Goal: Task Accomplishment & Management: Complete application form

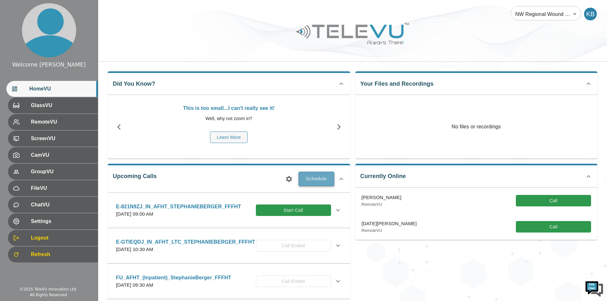
click at [324, 178] on button "Schedule" at bounding box center [317, 179] width 36 height 14
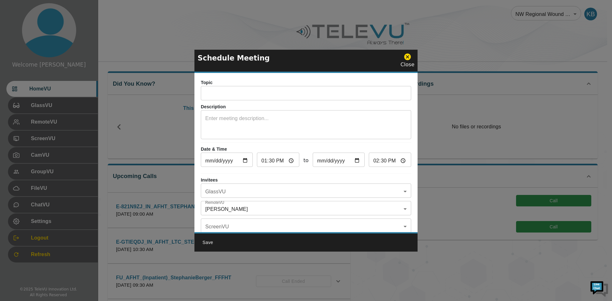
click at [242, 92] on input "text" at bounding box center [306, 94] width 210 height 13
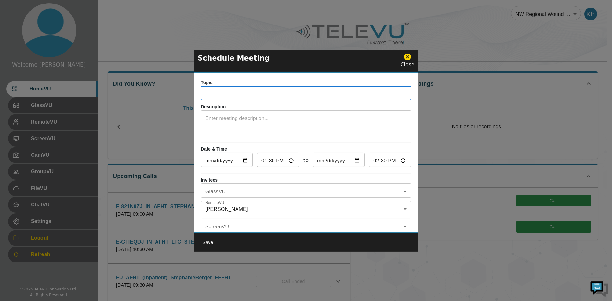
click at [217, 94] on input "text" at bounding box center [306, 94] width 210 height 13
type input "E-1WUYLYK_IN_AFHT_STEPHANIEBERGER_FFFHT"
click at [229, 191] on body "Welcome [PERSON_NAME] HomeVU GlassVU RemoteVU ScreenVU CamVU GroupVU FileVU Cha…" at bounding box center [306, 248] width 612 height 497
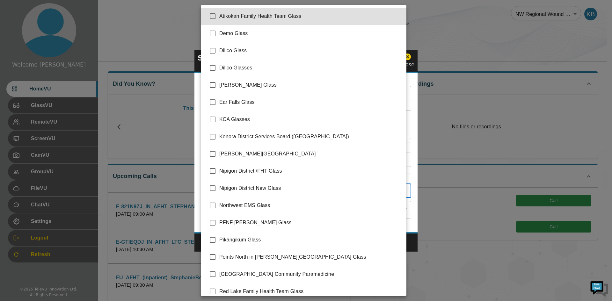
click at [229, 11] on li "Atikokan Family Health Team Glass" at bounding box center [304, 16] width 206 height 17
type input "Atikokan Family Health Team Glass"
checkbox input "true"
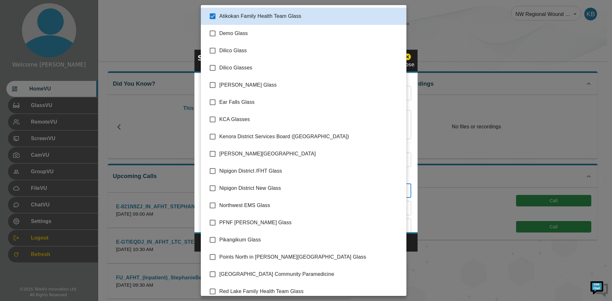
click at [410, 113] on div at bounding box center [306, 150] width 612 height 301
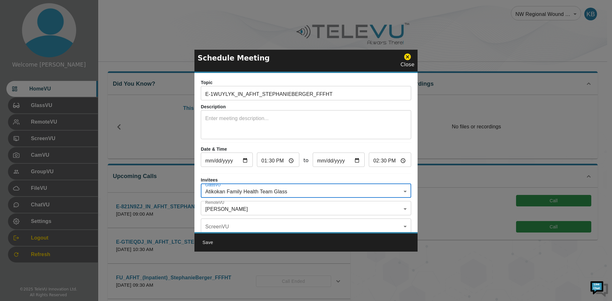
click at [259, 205] on body "Welcome [PERSON_NAME] HomeVU GlassVU RemoteVU ScreenVU CamVU GroupVU FileVU Cha…" at bounding box center [306, 248] width 612 height 497
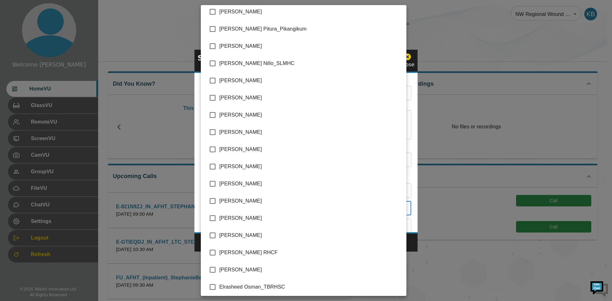
scroll to position [128, 0]
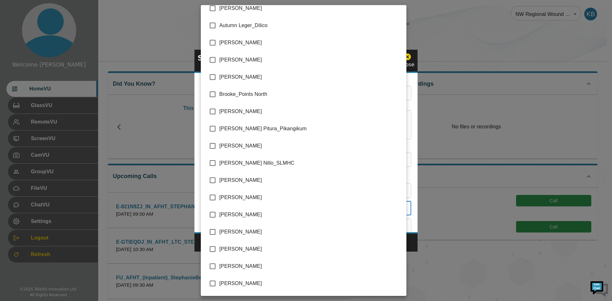
click at [246, 177] on span "[PERSON_NAME]" at bounding box center [310, 181] width 182 height 8
type input "[PERSON_NAME],[PERSON_NAME]"
checkbox input "true"
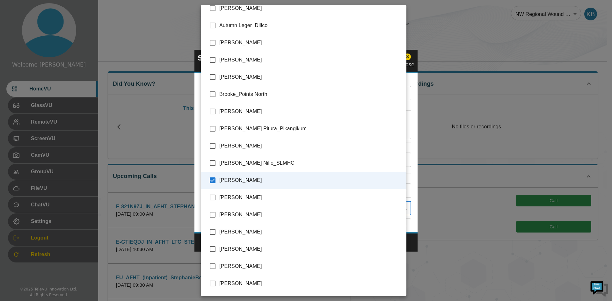
click at [410, 122] on div at bounding box center [306, 150] width 612 height 301
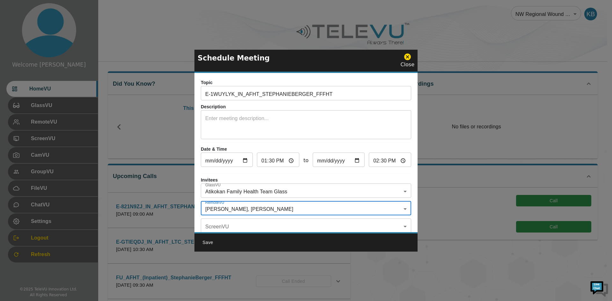
click at [330, 208] on body "Welcome [PERSON_NAME] HomeVU GlassVU RemoteVU ScreenVU CamVU GroupVU FileVU Cha…" at bounding box center [306, 248] width 612 height 497
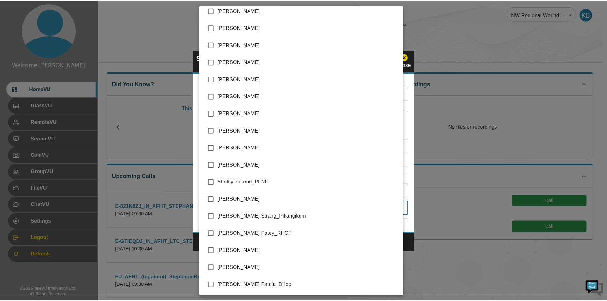
scroll to position [1403, 0]
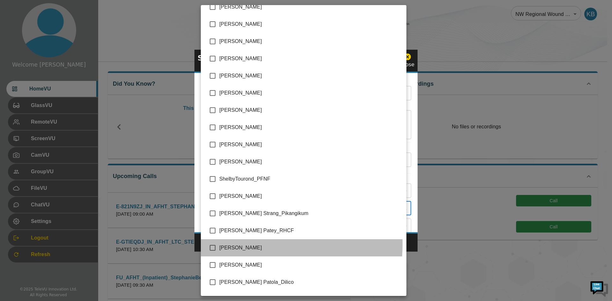
click at [252, 244] on span "[PERSON_NAME]" at bounding box center [310, 248] width 182 height 8
type input "[PERSON_NAME],[PERSON_NAME],[PERSON_NAME]"
checkbox input "true"
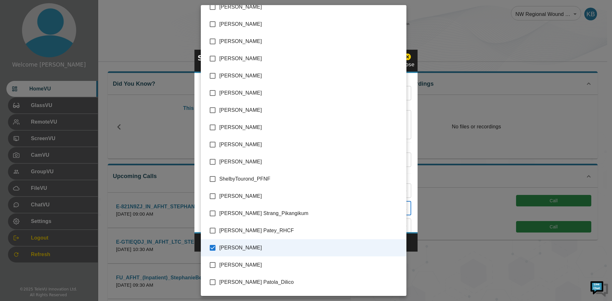
click at [410, 168] on div at bounding box center [306, 150] width 612 height 301
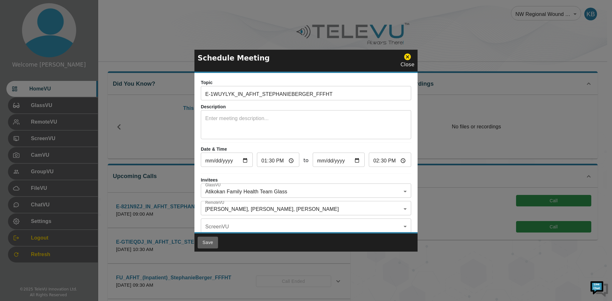
click at [210, 242] on button "Save" at bounding box center [208, 243] width 20 height 12
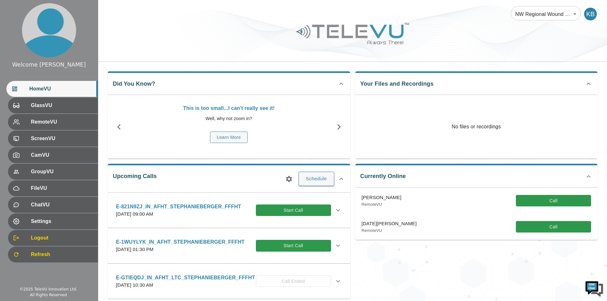
click at [336, 247] on icon at bounding box center [338, 246] width 8 height 8
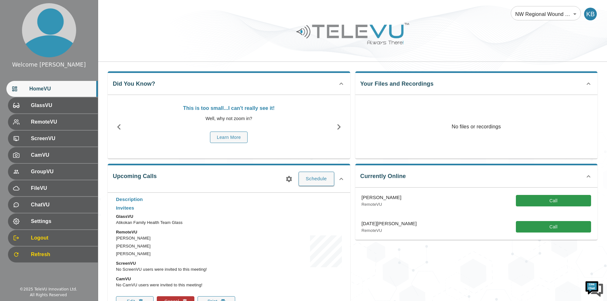
scroll to position [96, 0]
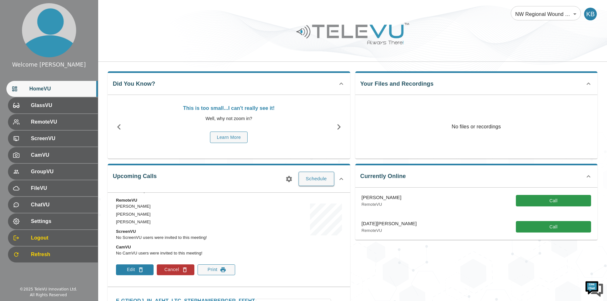
click at [123, 267] on button "Edit" at bounding box center [135, 269] width 38 height 11
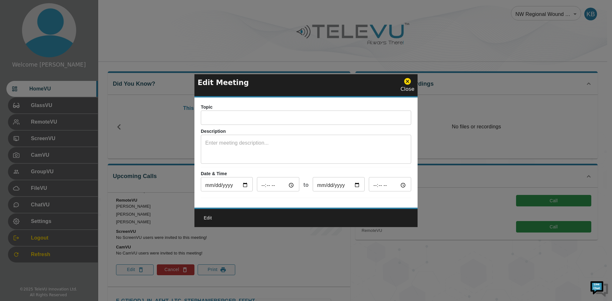
type input "E-1WUYLYK_IN_AFHT_STEPHANIEBERGER_FFFHT"
type input "[DATE]"
type input "13:30"
type input "[DATE]"
type input "14:30"
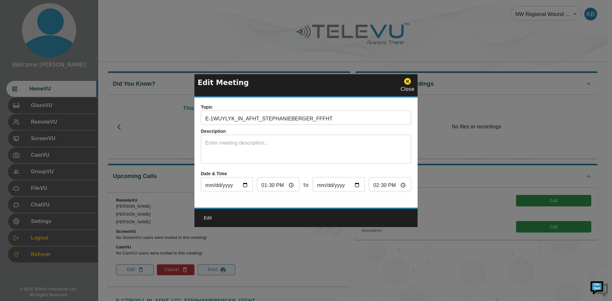
click at [245, 184] on input "[DATE]" at bounding box center [227, 185] width 52 height 13
type input "[DATE]"
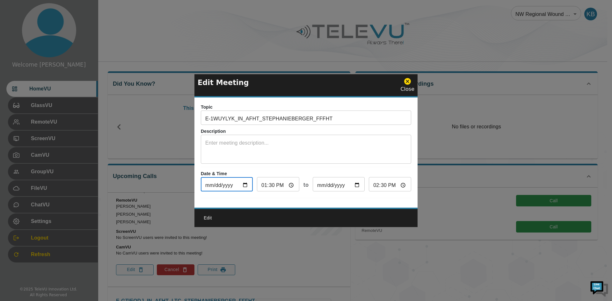
type input "[DATE]"
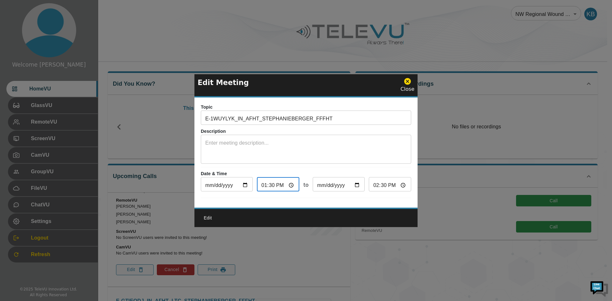
click at [284, 183] on input "13:30" at bounding box center [278, 185] width 42 height 13
click at [287, 183] on input "13:30" at bounding box center [278, 185] width 42 height 13
type input "13:00"
type input "14:00"
type input "13:00"
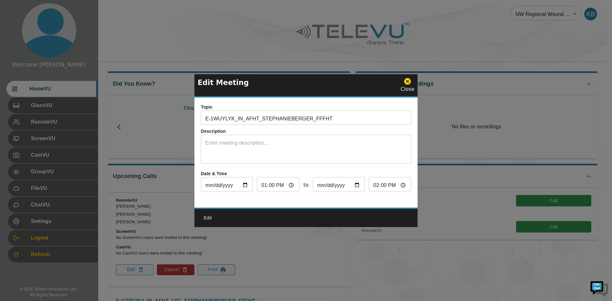
click at [336, 198] on div "Topic E-1WUYLYK_IN_AFHT_STEPHANIEBERGER_FFFHT ​ Description x ​ Date & Time [DA…" at bounding box center [305, 152] width 223 height 110
click at [213, 220] on button "Edit" at bounding box center [208, 218] width 20 height 12
